Goal: Task Accomplishment & Management: Manage account settings

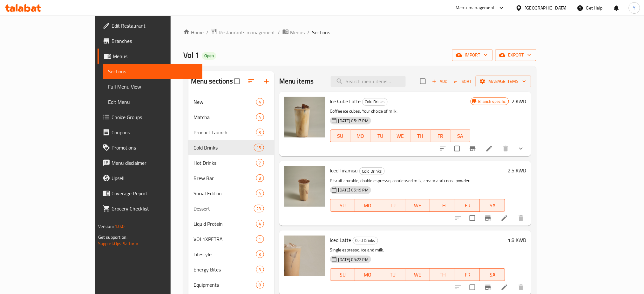
drag, startPoint x: 325, startPoint y: 41, endPoint x: 205, endPoint y: 43, distance: 119.7
click at [323, 42] on div "Home / Restaurants management / Menus / Sections Vol 1 Open import export Menu …" at bounding box center [359, 217] width 353 height 378
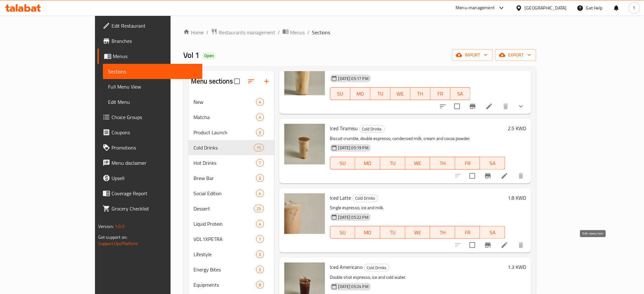
click at [508, 246] on icon at bounding box center [504, 245] width 8 height 8
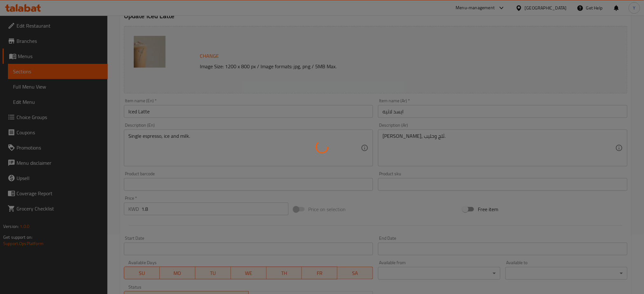
scroll to position [163, 0]
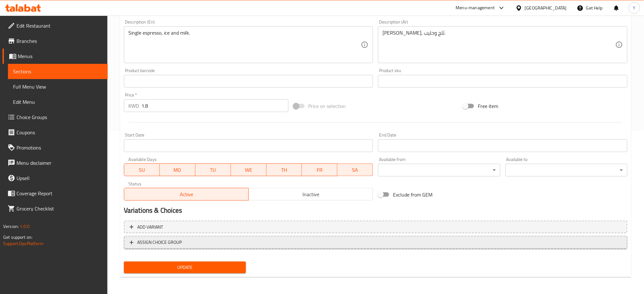
click at [151, 241] on span "ASSIGN CHOICE GROUP" at bounding box center [159, 242] width 44 height 8
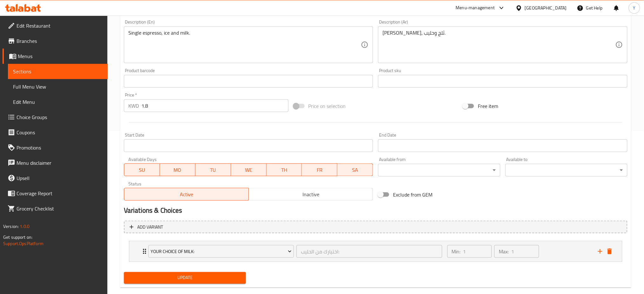
click at [185, 276] on span "Update" at bounding box center [185, 278] width 112 height 8
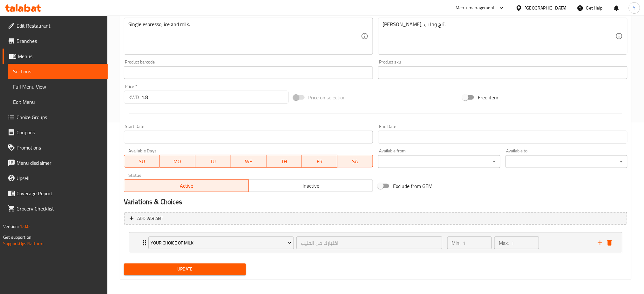
scroll to position [174, 0]
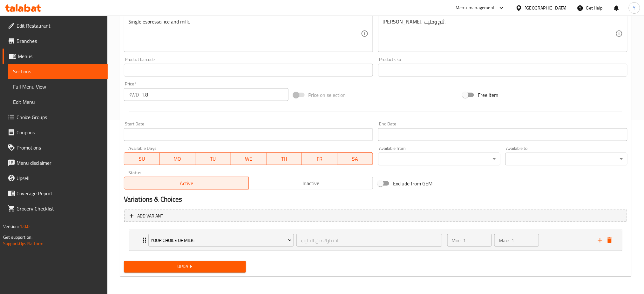
click at [197, 271] on span "Update" at bounding box center [185, 267] width 112 height 8
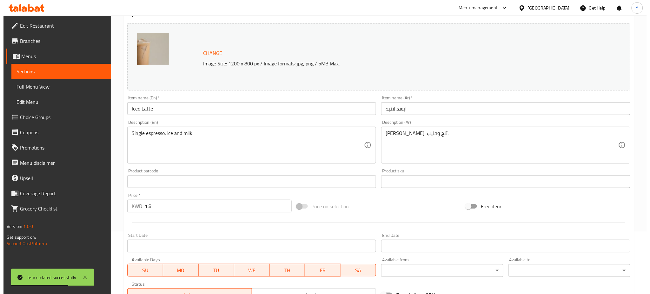
scroll to position [0, 0]
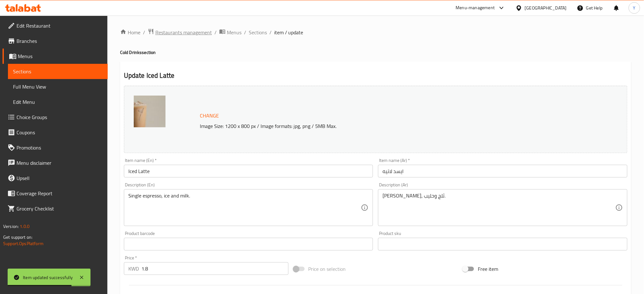
click at [176, 35] on span "Restaurants management" at bounding box center [183, 33] width 57 height 8
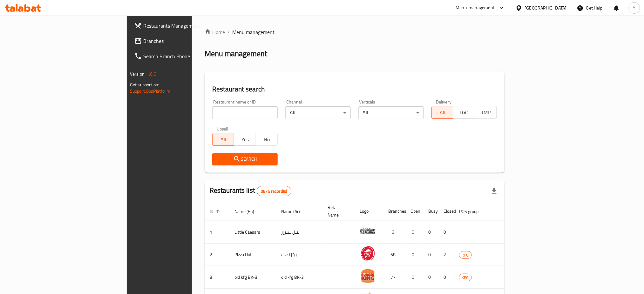
click at [212, 115] on input "search" at bounding box center [244, 112] width 65 height 13
type input "ي"
type input "decarb"
click button "Search" at bounding box center [244, 159] width 65 height 12
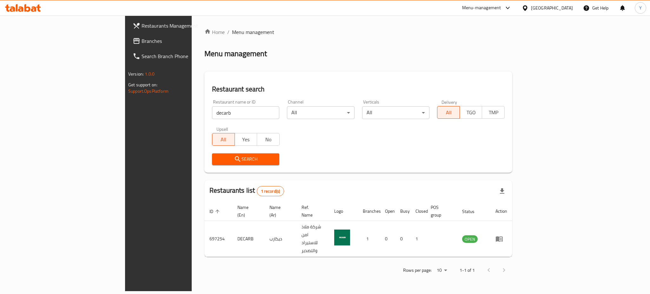
drag, startPoint x: 277, startPoint y: 54, endPoint x: 310, endPoint y: 61, distance: 34.0
click at [285, 51] on div "Menu management" at bounding box center [358, 54] width 308 height 10
drag, startPoint x: 430, startPoint y: 182, endPoint x: 393, endPoint y: 188, distance: 37.0
click at [427, 182] on div "Restaurants list 1 record(s)" at bounding box center [358, 191] width 308 height 22
click at [242, 114] on input "decarb" at bounding box center [245, 112] width 67 height 13
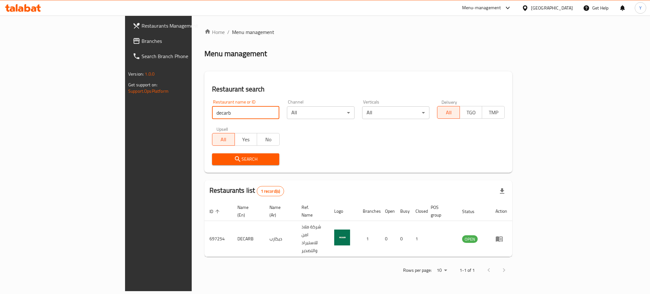
click at [239, 114] on input "decarb" at bounding box center [245, 112] width 67 height 13
click at [241, 111] on input "decarb" at bounding box center [245, 112] width 67 height 13
click at [216, 110] on input "search" at bounding box center [245, 112] width 67 height 13
type input "decarb"
click button "Search" at bounding box center [245, 159] width 67 height 12
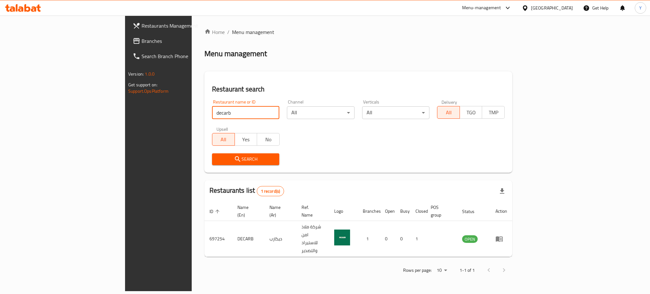
drag, startPoint x: 434, startPoint y: 172, endPoint x: 460, endPoint y: 167, distance: 25.9
click at [434, 172] on div "Restaurant search Restaurant name or ID decarb Restaurant name or ID Channel Al…" at bounding box center [358, 121] width 308 height 101
click at [498, 4] on div "Menu-management" at bounding box center [481, 8] width 39 height 8
click at [471, 68] on div "Restaurant-Management" at bounding box center [476, 70] width 50 height 7
